Goal: Information Seeking & Learning: Learn about a topic

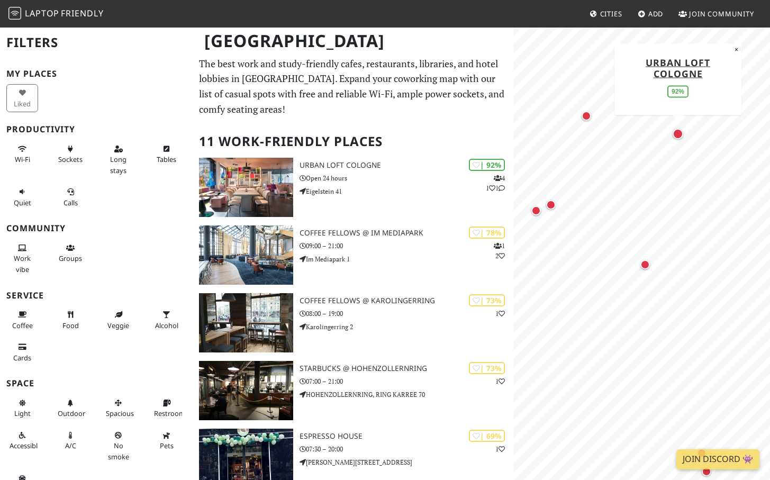
click at [679, 132] on div "Map marker" at bounding box center [677, 134] width 11 height 11
click at [585, 119] on div "Map marker" at bounding box center [586, 116] width 10 height 10
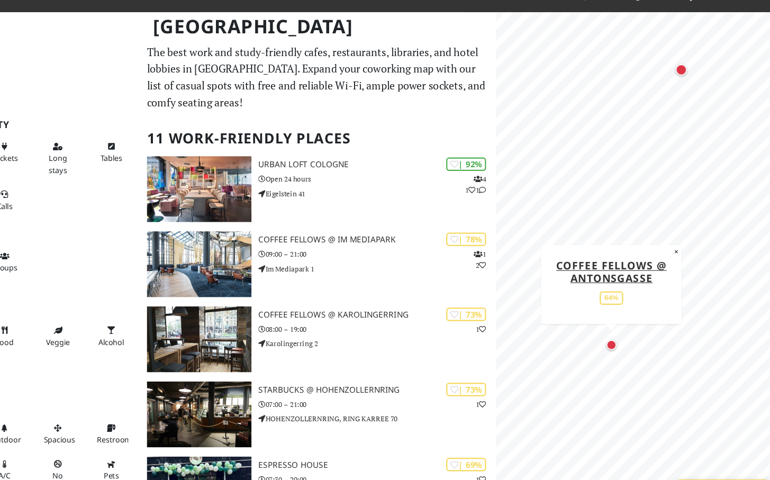
click at [615, 329] on div "Map marker" at bounding box center [618, 328] width 10 height 10
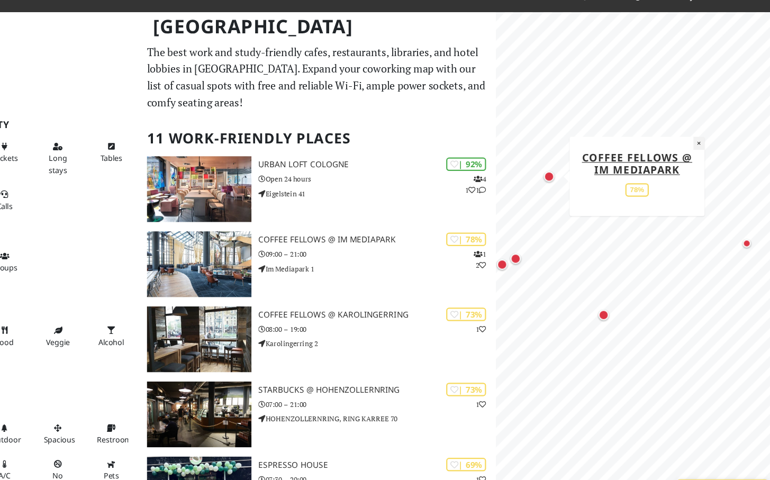
click at [693, 149] on button "×" at bounding box center [696, 146] width 10 height 12
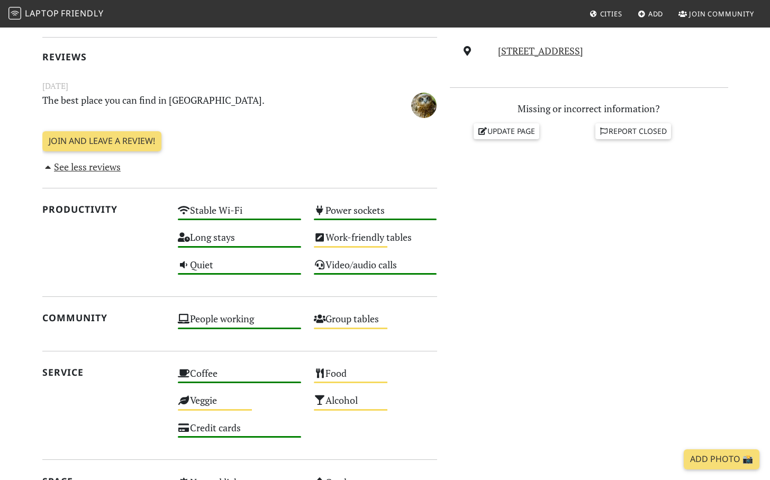
scroll to position [329, 0]
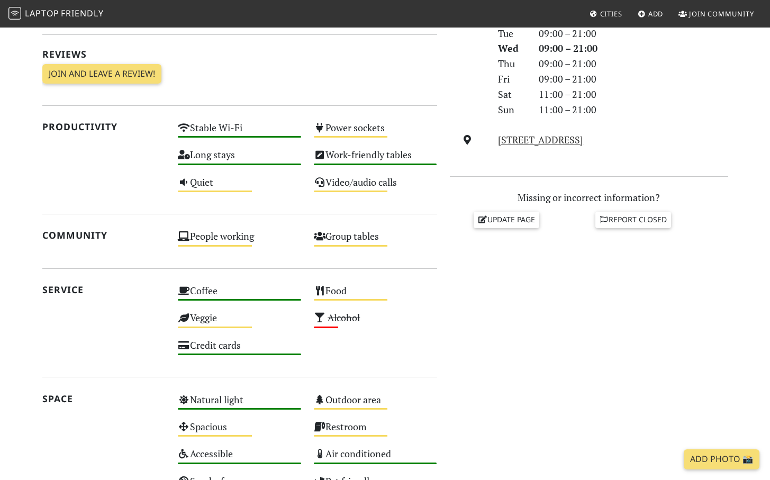
scroll to position [327, 0]
